Goal: Task Accomplishment & Management: Use online tool/utility

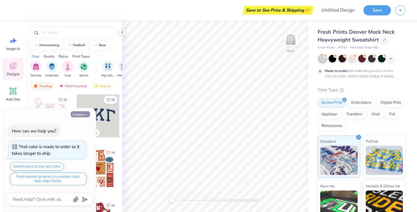
click at [83, 113] on button "Collapse" at bounding box center [80, 114] width 19 height 6
type textarea "x"
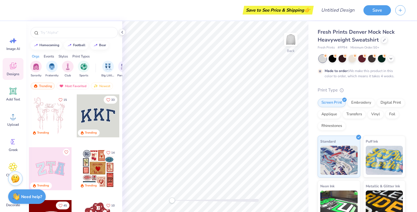
click at [110, 119] on div at bounding box center [98, 115] width 43 height 43
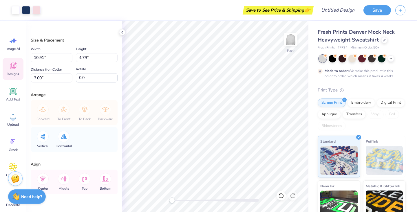
click at [14, 70] on icon at bounding box center [13, 65] width 9 height 9
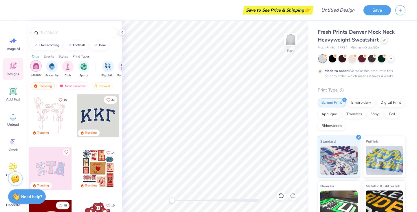
click at [37, 68] on img "filter for Sorority" at bounding box center [36, 66] width 7 height 7
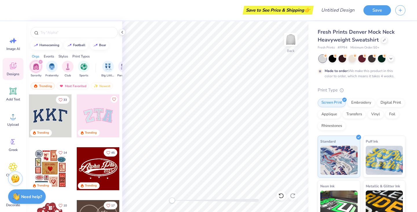
click at [56, 114] on div at bounding box center [50, 115] width 43 height 43
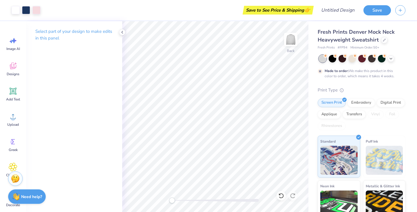
click at [61, 24] on div "Select part of your design to make edits in this panel" at bounding box center [74, 37] width 96 height 32
click at [61, 33] on p "Select part of your design to make edits in this panel" at bounding box center [74, 34] width 78 height 13
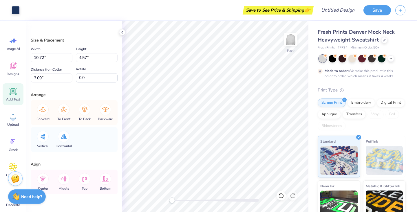
click at [13, 96] on div "Add Text" at bounding box center [13, 94] width 21 height 22
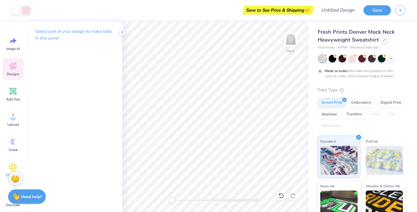
click at [12, 72] on span "Designs" at bounding box center [13, 74] width 13 height 5
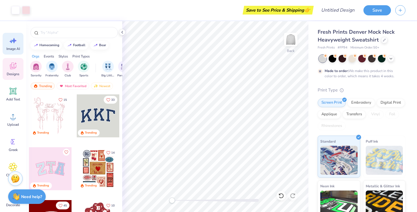
click at [15, 43] on icon at bounding box center [13, 40] width 9 height 9
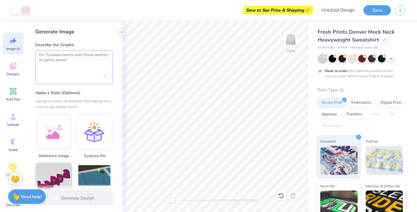
click at [76, 61] on textarea at bounding box center [74, 59] width 70 height 14
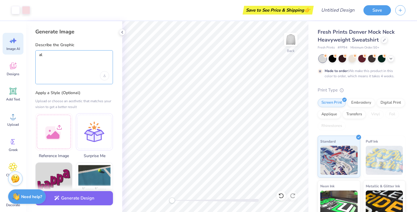
type textarea "a"
type textarea "alpha phi [PERSON_NAME] dupe"
click at [92, 57] on textarea "alpha phi [PERSON_NAME] dupe" at bounding box center [74, 59] width 70 height 14
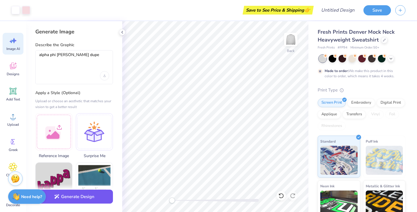
click at [89, 197] on button "Generate Design" at bounding box center [74, 196] width 78 height 14
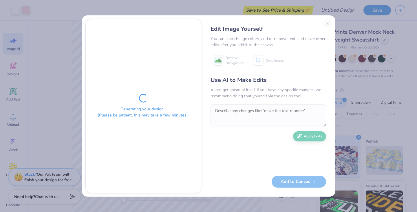
click at [327, 24] on div "Edit Image Yourself You can also change colors, add or remove text, and make ot…" at bounding box center [268, 106] width 127 height 174
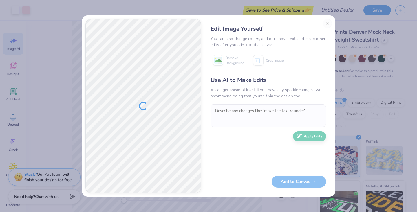
click at [327, 22] on div "Edit Image Yourself You can also change colors, add or remove text, and make ot…" at bounding box center [268, 106] width 127 height 174
click at [356, 22] on div "Edit Image Yourself You can also change colors, add or remove text, and make ot…" at bounding box center [208, 106] width 417 height 212
click at [326, 22] on div "Edit Image Yourself You can also change colors, add or remove text, and make ot…" at bounding box center [268, 106] width 127 height 174
click at [327, 24] on div "Edit Image Yourself You can also change colors, add or remove text, and make ot…" at bounding box center [268, 106] width 127 height 174
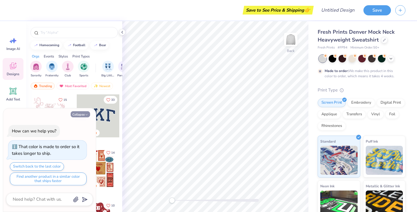
click at [81, 115] on button "Collapse" at bounding box center [80, 114] width 19 height 6
type textarea "x"
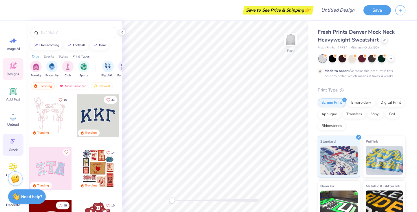
click at [13, 144] on icon at bounding box center [13, 141] width 4 height 5
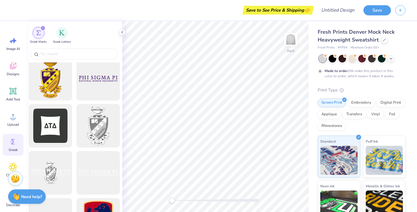
scroll to position [201, 0]
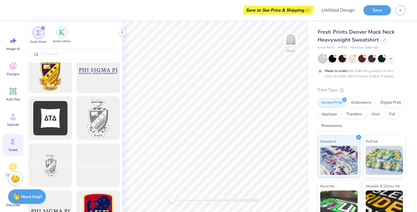
click at [60, 31] on img "filter for Greek Letters" at bounding box center [62, 32] width 6 height 6
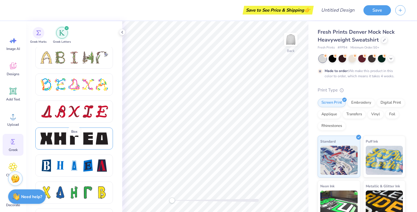
scroll to position [713, 0]
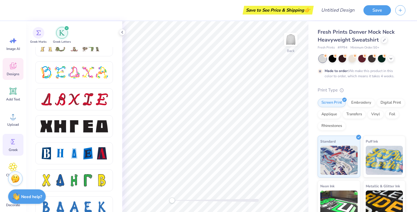
click at [15, 66] on icon at bounding box center [13, 66] width 6 height 7
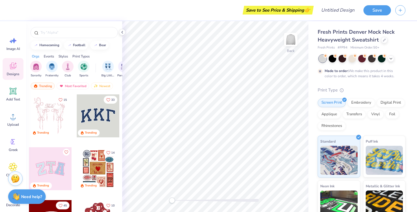
click at [107, 123] on div at bounding box center [98, 115] width 43 height 43
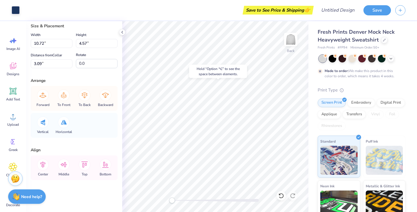
scroll to position [0, 0]
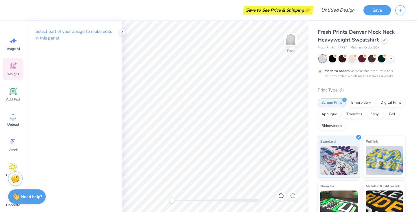
click at [14, 67] on icon at bounding box center [13, 66] width 6 height 7
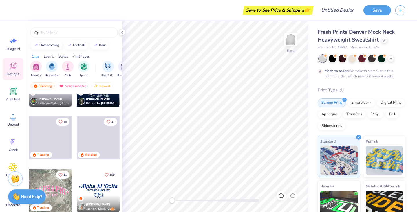
scroll to position [331, 0]
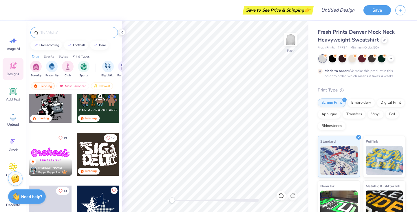
click at [63, 31] on input "text" at bounding box center [77, 33] width 74 height 6
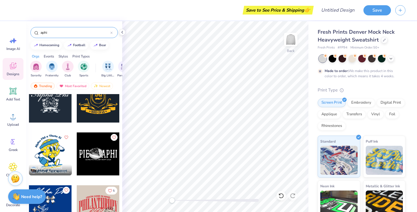
scroll to position [2834, 0]
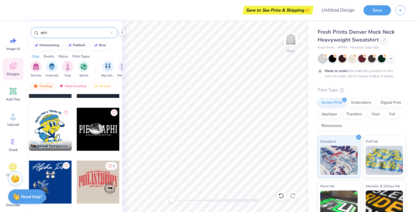
type input "aphi"
click at [14, 54] on div "Image AI Designs Add Text Upload Greek Clipart & logos Decorate" at bounding box center [13, 122] width 21 height 178
click at [14, 50] on span "Image AI" at bounding box center [13, 48] width 14 height 5
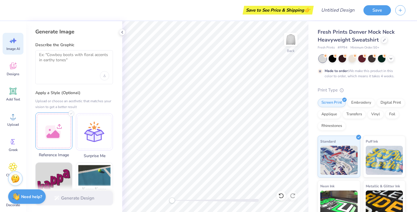
click at [58, 132] on div at bounding box center [53, 130] width 37 height 37
click at [58, 136] on img at bounding box center [54, 130] width 37 height 37
click at [78, 198] on div "Generate Design" at bounding box center [74, 198] width 96 height 28
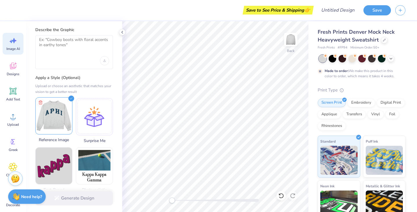
scroll to position [0, 0]
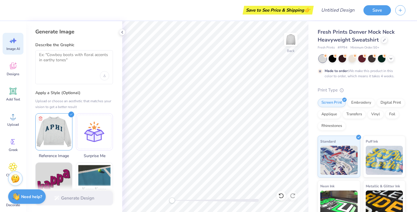
click at [79, 198] on div "Generate Design" at bounding box center [74, 198] width 96 height 28
click at [80, 198] on div "Generate Design" at bounding box center [74, 198] width 96 height 28
click at [61, 138] on img at bounding box center [54, 130] width 37 height 37
click at [76, 68] on div at bounding box center [74, 67] width 78 height 34
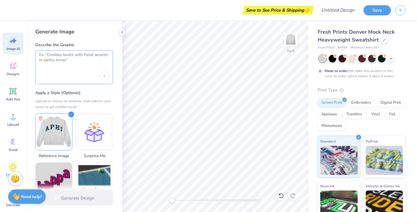
click at [65, 57] on textarea at bounding box center [74, 59] width 70 height 14
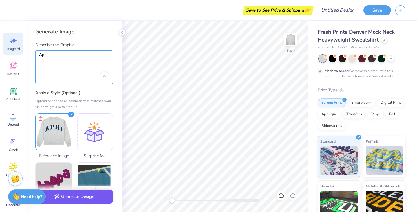
type textarea "Aphi"
click at [86, 197] on button "Generate Design" at bounding box center [74, 196] width 78 height 14
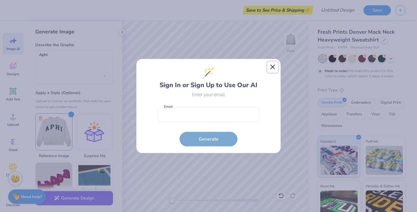
click at [268, 69] on button "Close" at bounding box center [272, 66] width 11 height 11
